Goal: Task Accomplishment & Management: Use online tool/utility

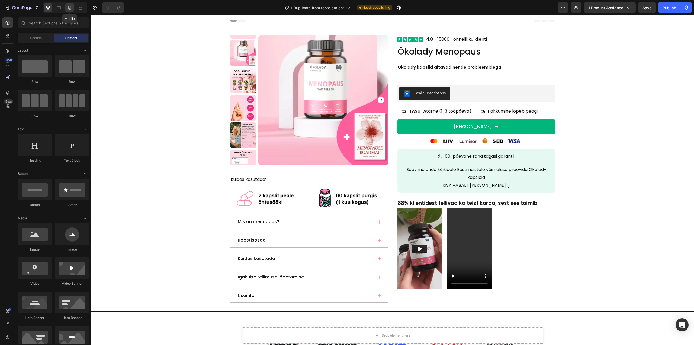
click at [69, 8] on icon at bounding box center [69, 7] width 5 height 5
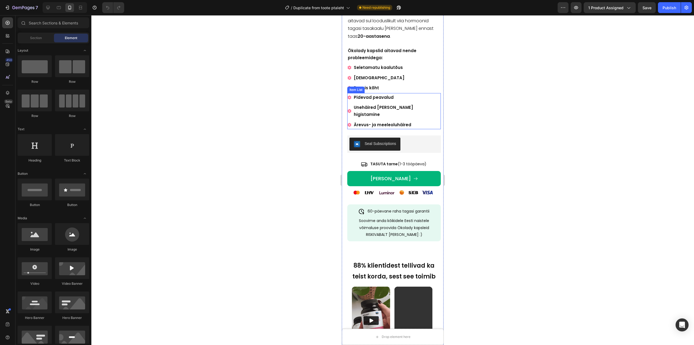
scroll to position [298, 0]
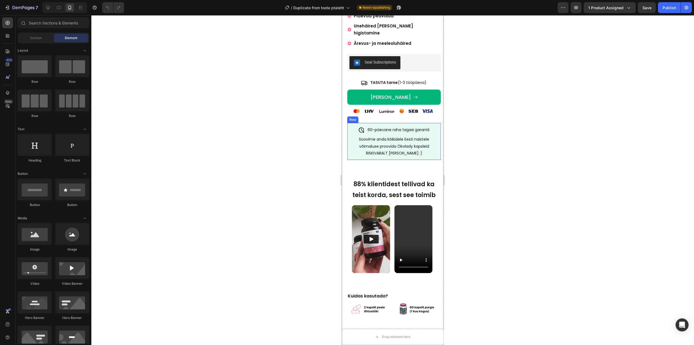
click at [351, 145] on div "Soovime anda kõikidele Eesti naistele võimaluse proovida Ökolady kapsleid RISKI…" at bounding box center [394, 146] width 88 height 22
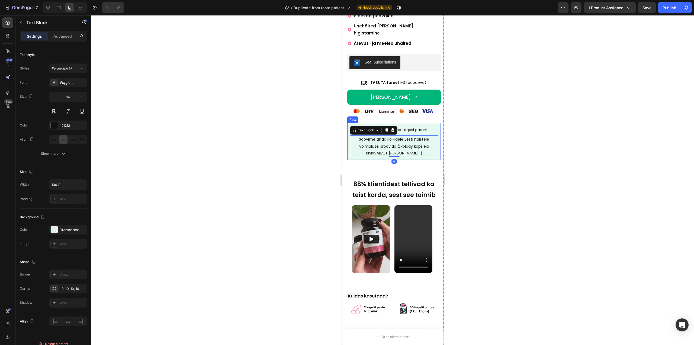
click at [351, 148] on div "60-päevane raha tagasi garantii Item List Soovime anda kõikidele Eesti naistele…" at bounding box center [394, 141] width 94 height 37
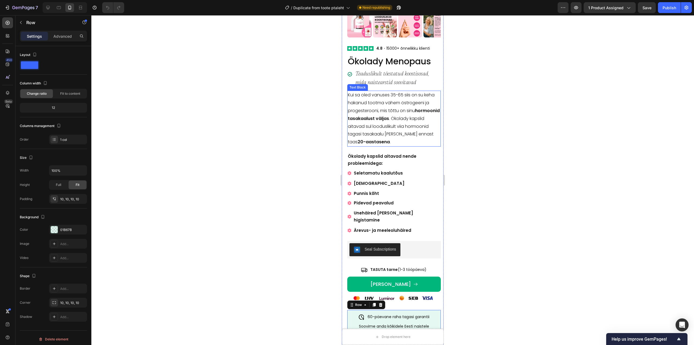
scroll to position [0, 0]
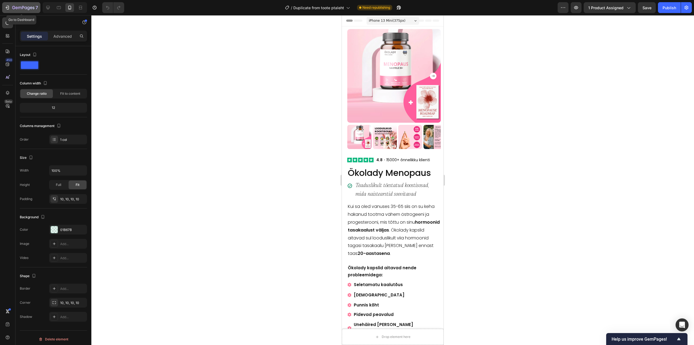
click at [24, 7] on icon "button" at bounding box center [23, 8] width 22 height 5
